Goal: Use online tool/utility: Utilize a website feature to perform a specific function

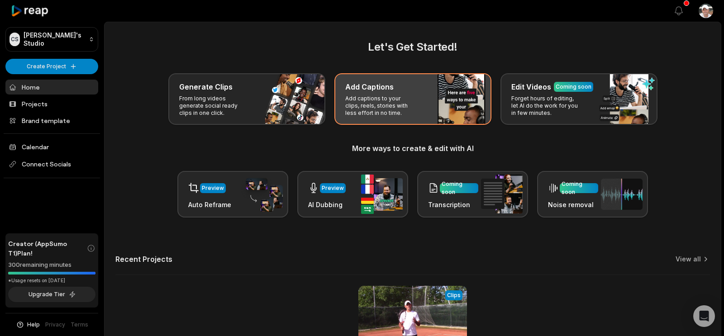
click at [404, 116] on p "Add captions to your clips, reels, stories with less effort in no time." at bounding box center [380, 106] width 70 height 22
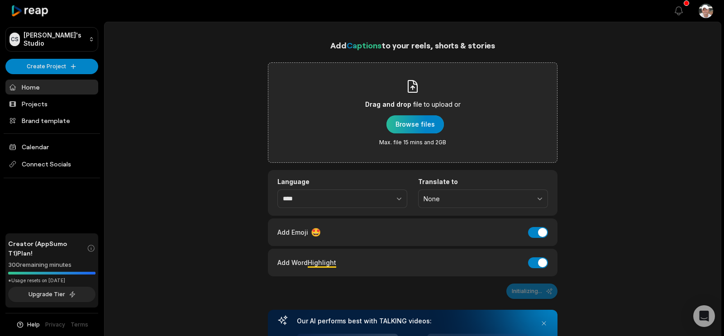
click at [428, 133] on div "button" at bounding box center [414, 124] width 57 height 18
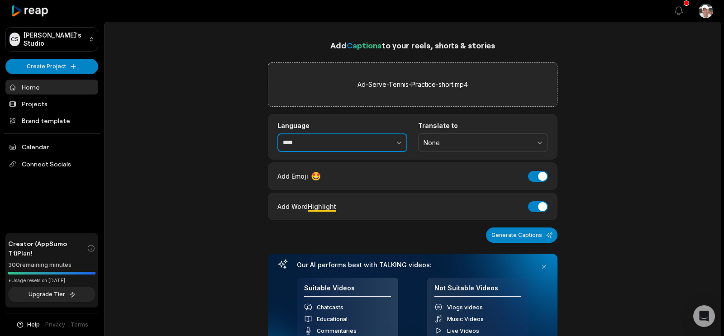
click at [399, 147] on icon "button" at bounding box center [398, 142] width 9 height 9
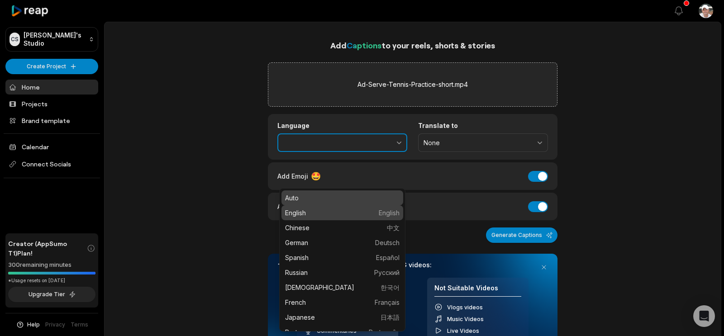
type input "*******"
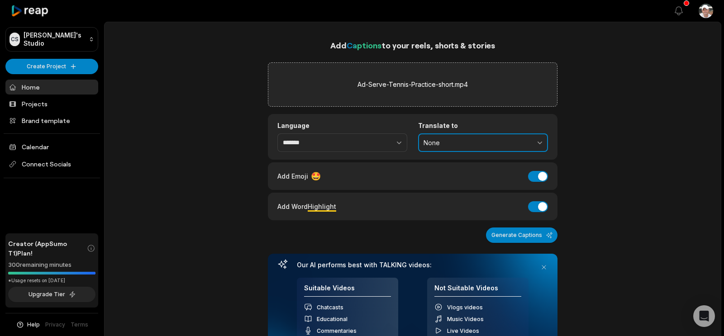
click at [491, 147] on span "None" at bounding box center [476, 143] width 106 height 8
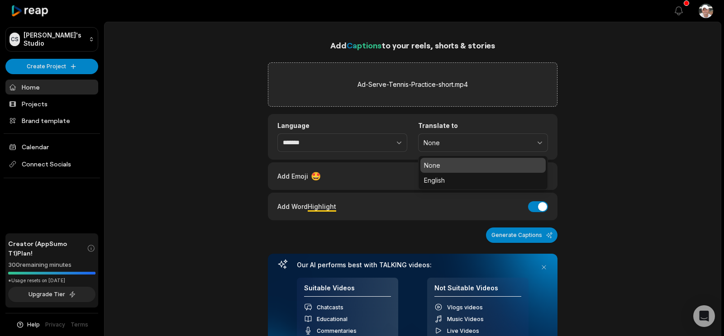
click at [463, 170] on p "None" at bounding box center [483, 165] width 118 height 9
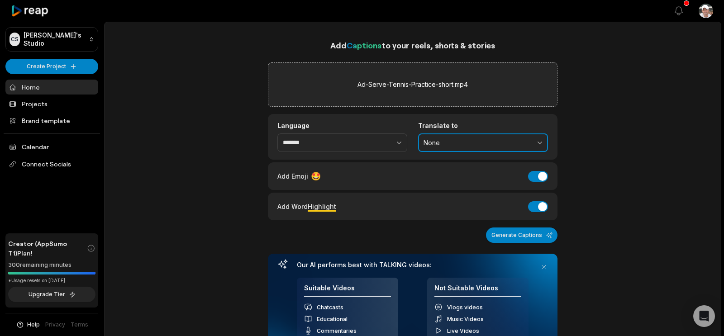
scroll to position [14, 0]
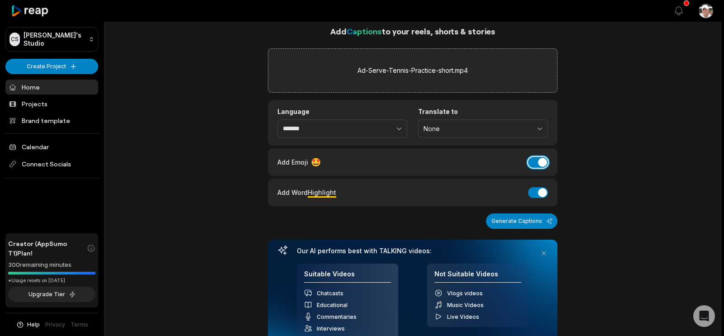
click at [531, 168] on button "Add Emoji" at bounding box center [538, 162] width 20 height 11
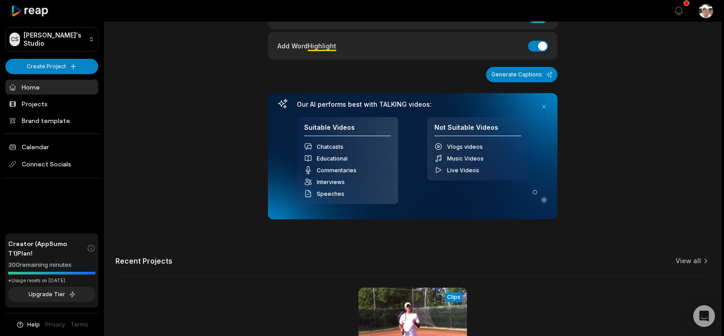
scroll to position [137, 0]
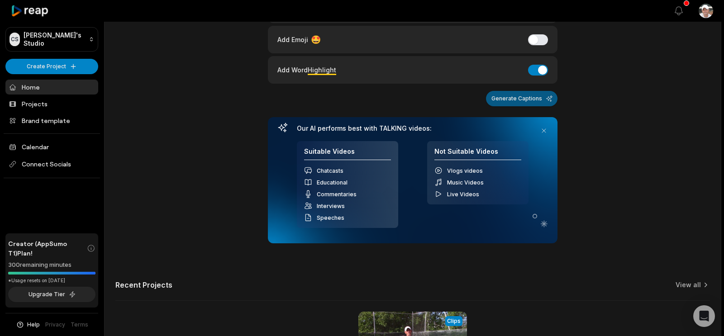
click at [519, 106] on button "Generate Captions" at bounding box center [521, 98] width 71 height 15
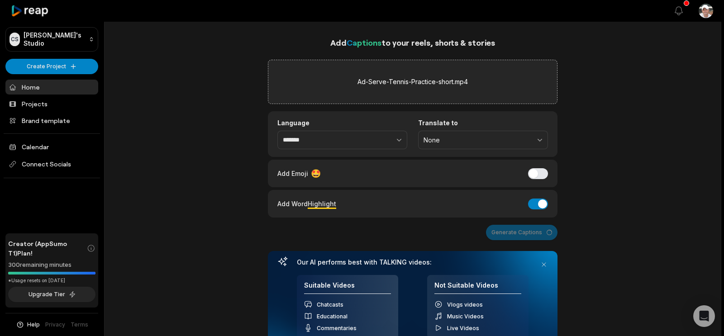
scroll to position [0, 0]
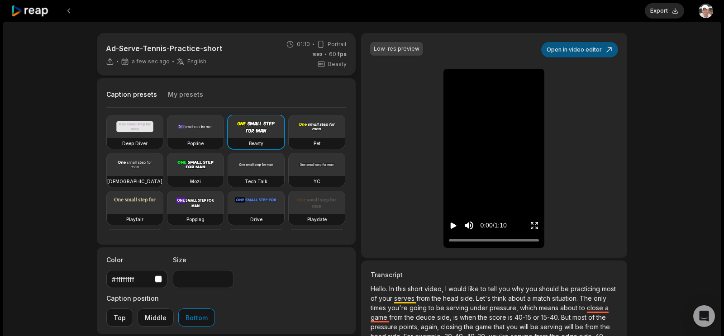
click at [571, 57] on button "Open in video editor" at bounding box center [579, 49] width 77 height 15
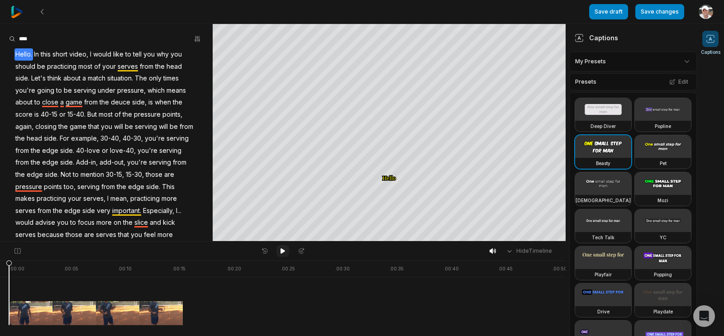
click at [282, 251] on icon at bounding box center [282, 250] width 5 height 5
